Goal: Information Seeking & Learning: Learn about a topic

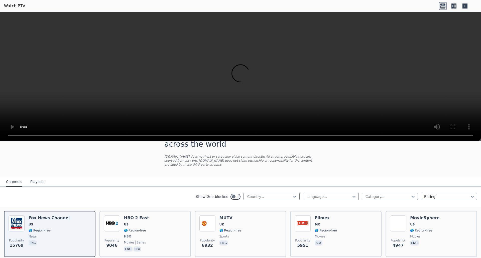
scroll to position [25, 0]
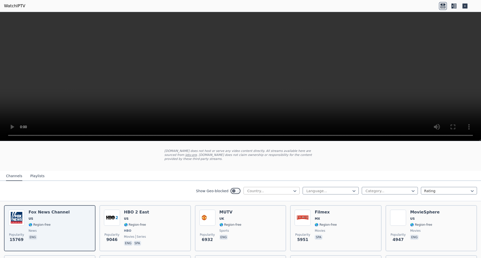
click at [256, 189] on div at bounding box center [270, 191] width 46 height 5
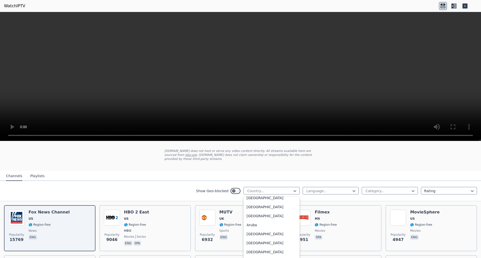
scroll to position [50, 0]
click at [256, 229] on div "[GEOGRAPHIC_DATA]" at bounding box center [272, 233] width 56 height 9
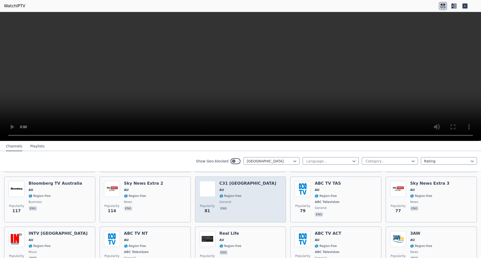
scroll to position [150, 0]
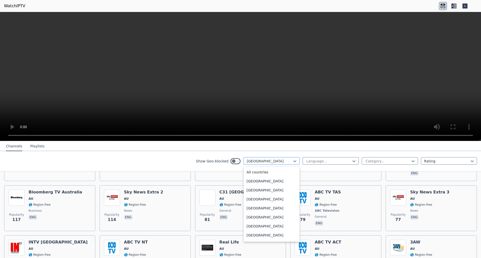
click at [259, 162] on div at bounding box center [270, 161] width 46 height 5
click at [265, 172] on div "All countries" at bounding box center [272, 172] width 56 height 9
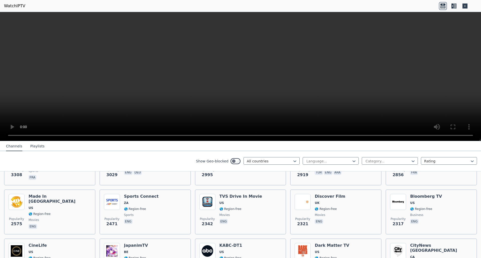
scroll to position [200, 0]
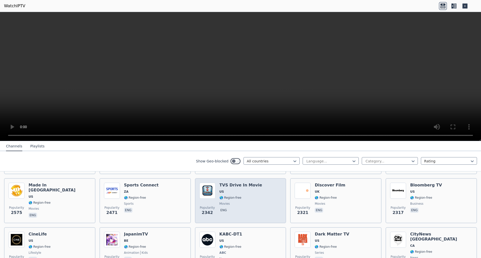
click at [225, 183] on h6 "TVS Drive In Movie" at bounding box center [240, 185] width 43 height 5
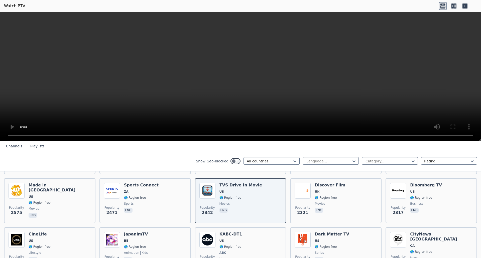
drag, startPoint x: 248, startPoint y: 206, endPoint x: 180, endPoint y: 160, distance: 82.4
click at [180, 160] on div "Show Geo-blocked All countries Language... Category... Rating" at bounding box center [240, 161] width 481 height 20
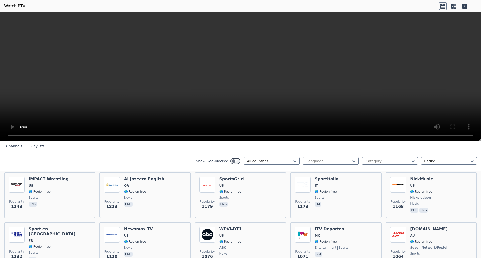
scroll to position [651, 0]
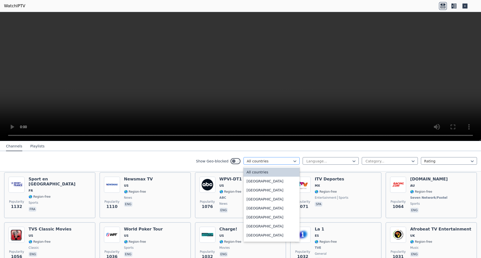
click at [287, 162] on div at bounding box center [270, 161] width 46 height 5
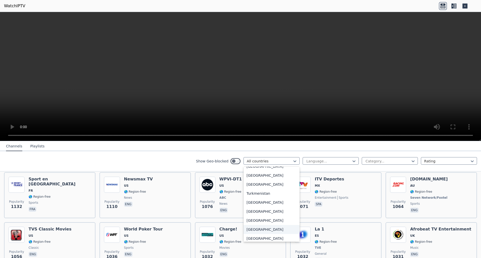
click at [263, 228] on div "[GEOGRAPHIC_DATA]" at bounding box center [272, 229] width 56 height 9
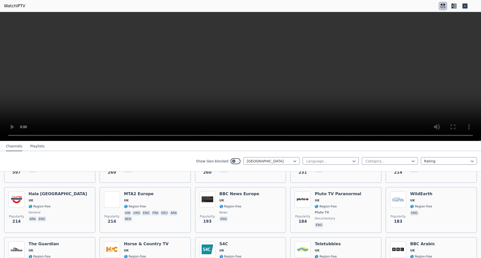
scroll to position [150, 0]
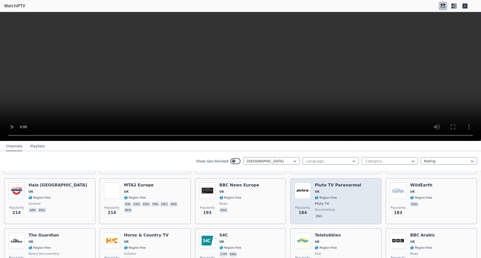
click at [319, 184] on div "Pluto TV Paranormal UK 🌎 Region-free Pluto TV documentary eng" at bounding box center [338, 201] width 47 height 37
click at [341, 190] on span "UK" at bounding box center [338, 192] width 47 height 4
click at [345, 202] on span "Pluto TV" at bounding box center [338, 204] width 47 height 4
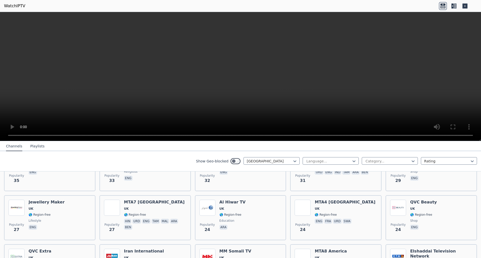
scroll to position [677, 0]
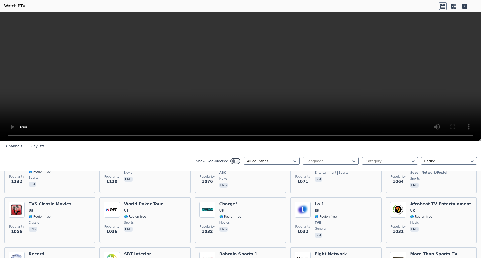
scroll to position [680, 0]
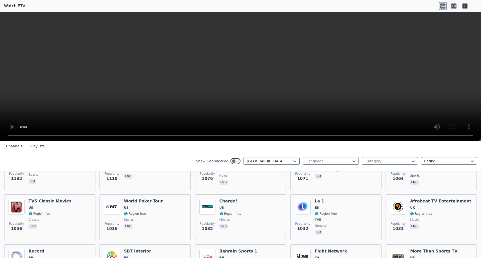
scroll to position [334, 0]
